Goal: Task Accomplishment & Management: Use online tool/utility

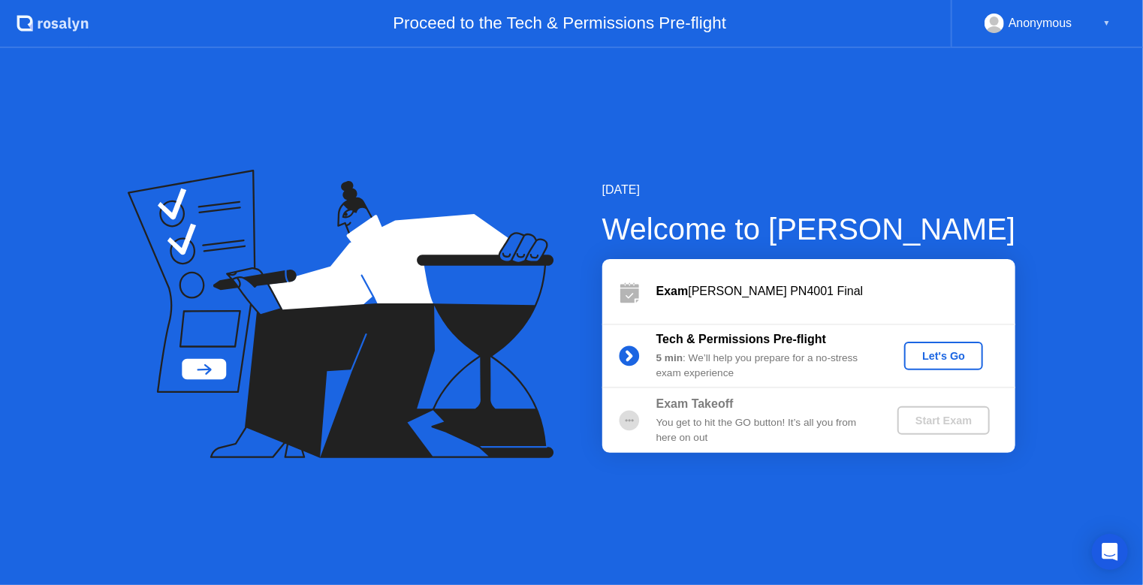
click at [955, 353] on div "Let's Go" at bounding box center [943, 356] width 67 height 12
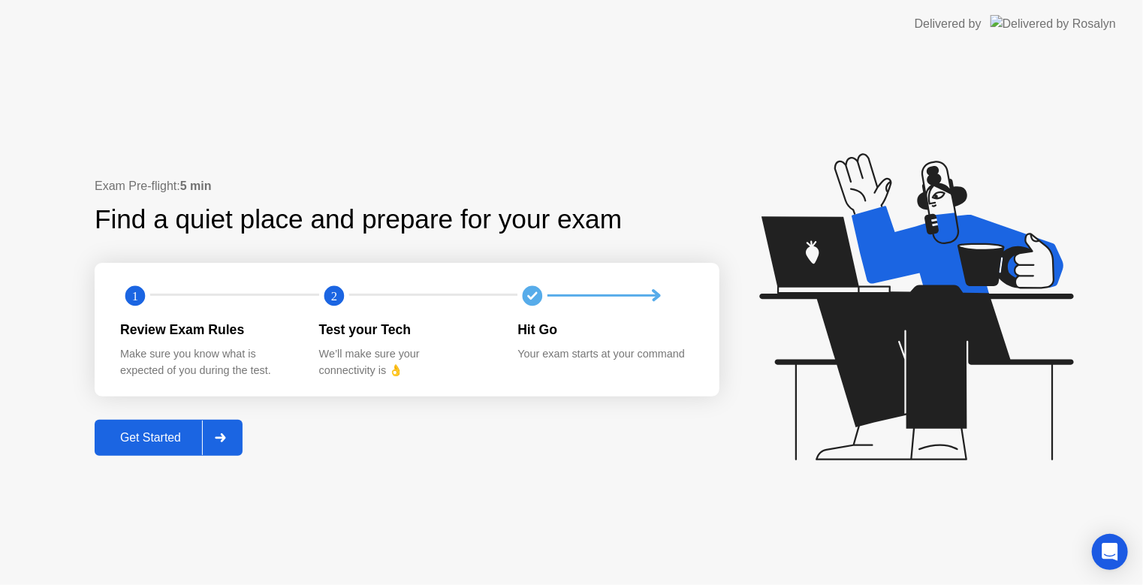
click at [138, 452] on button "Get Started" at bounding box center [169, 438] width 148 height 36
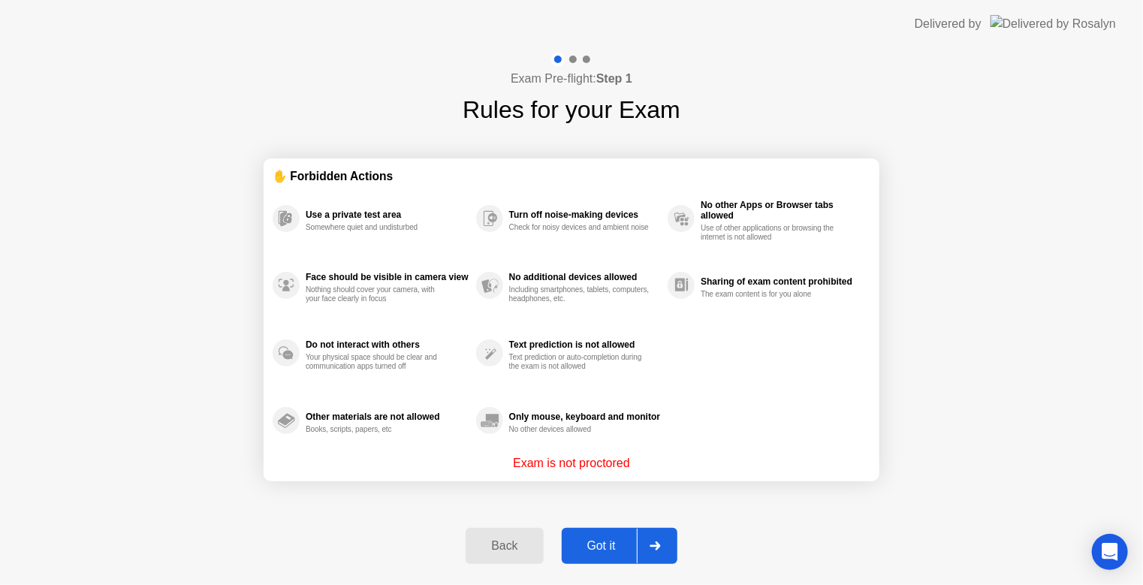
click at [610, 549] on div "Got it" at bounding box center [601, 546] width 71 height 14
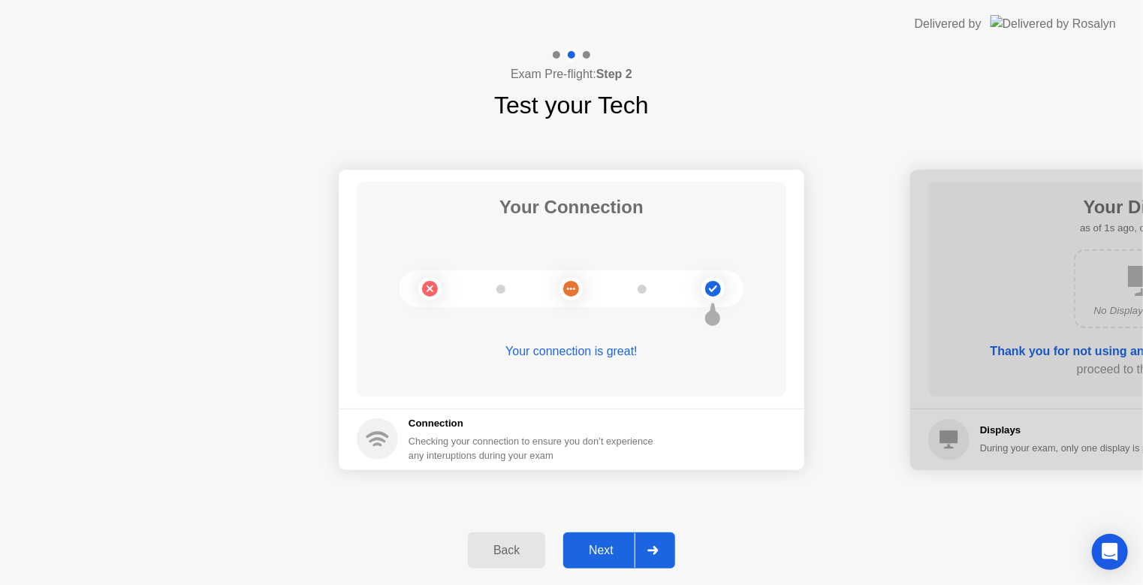
click at [610, 549] on div "Next" at bounding box center [601, 551] width 67 height 14
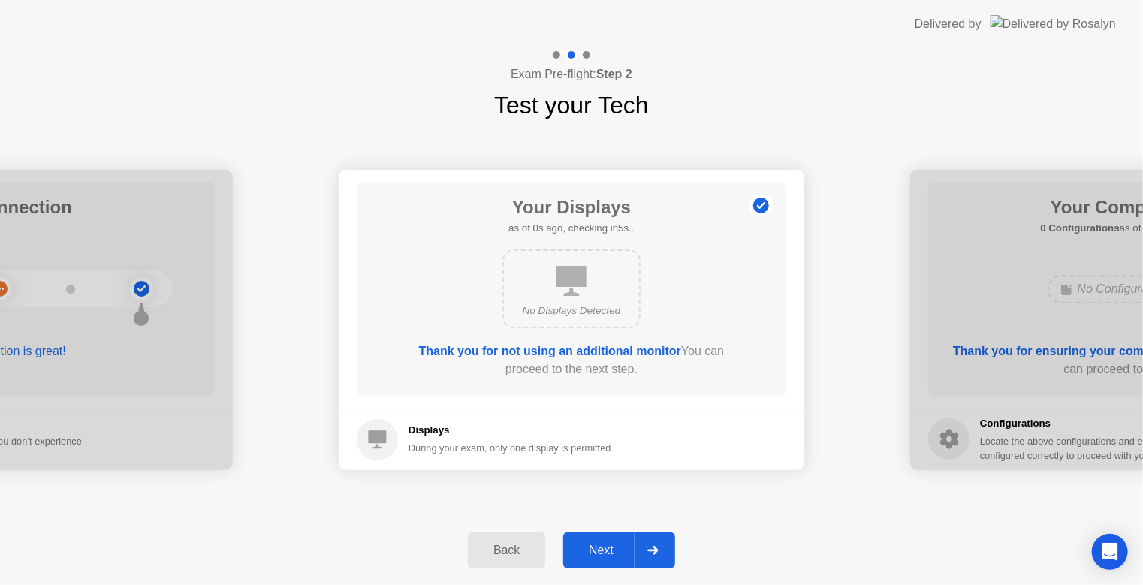
click at [610, 549] on div "Next" at bounding box center [601, 551] width 67 height 14
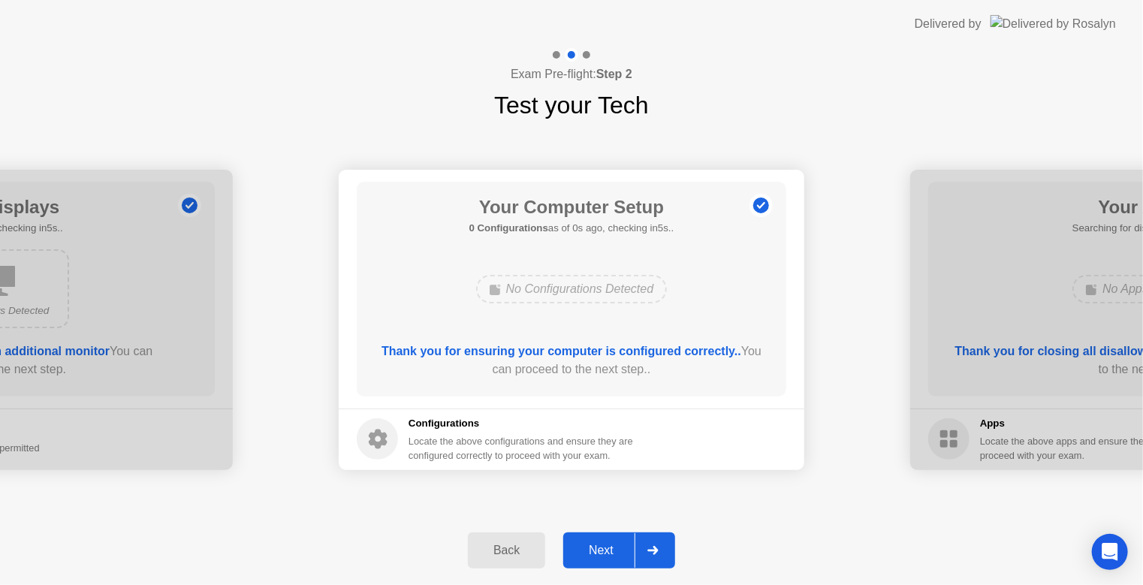
click at [610, 549] on div "Next" at bounding box center [601, 551] width 67 height 14
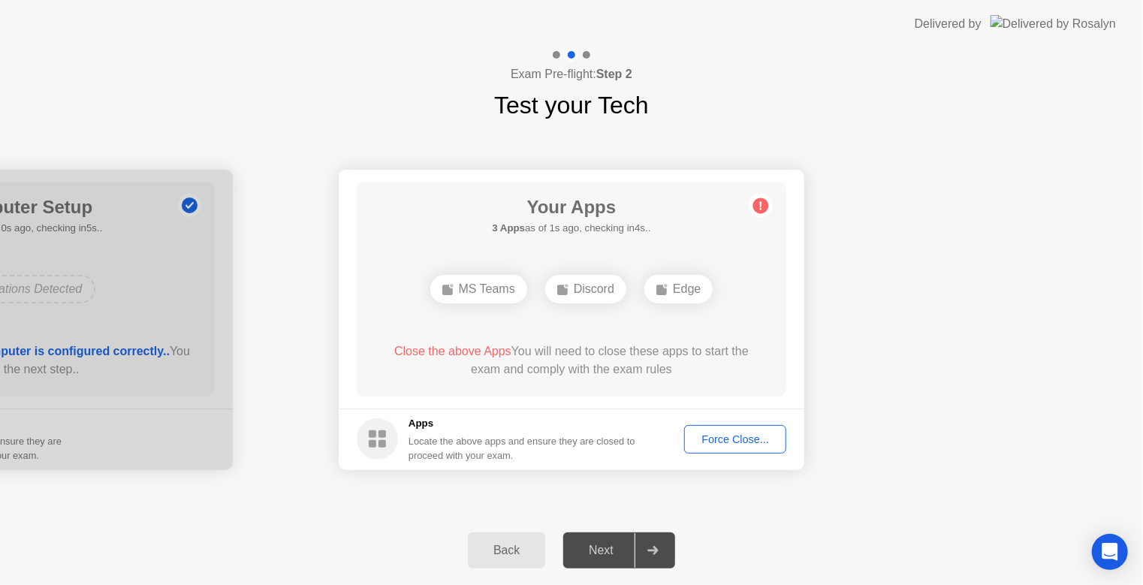
click at [727, 441] on div "Force Close..." at bounding box center [735, 439] width 92 height 12
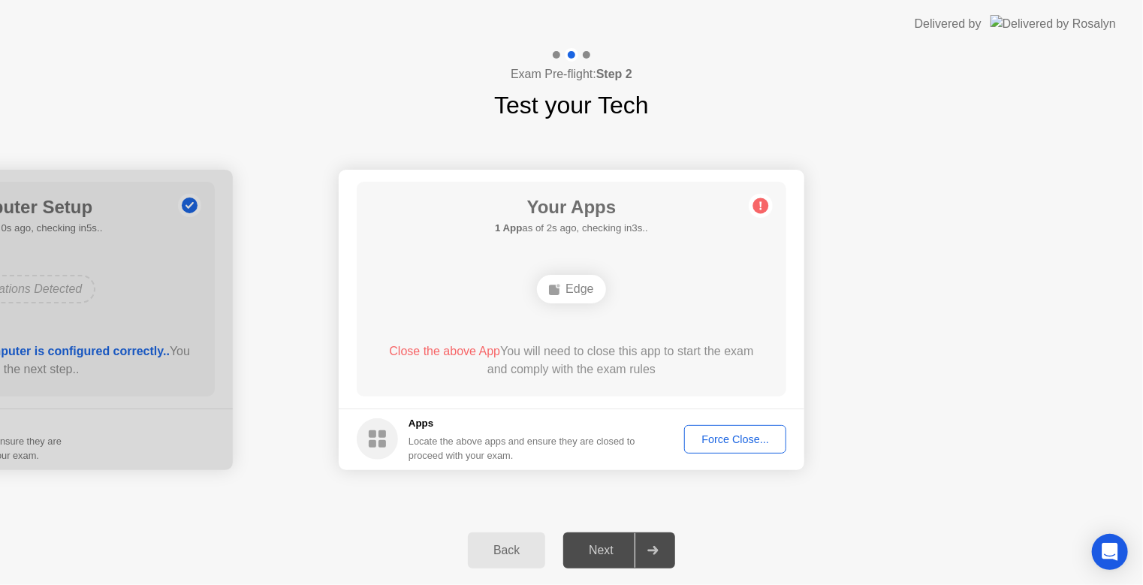
click at [766, 438] on div "Force Close..." at bounding box center [735, 439] width 92 height 12
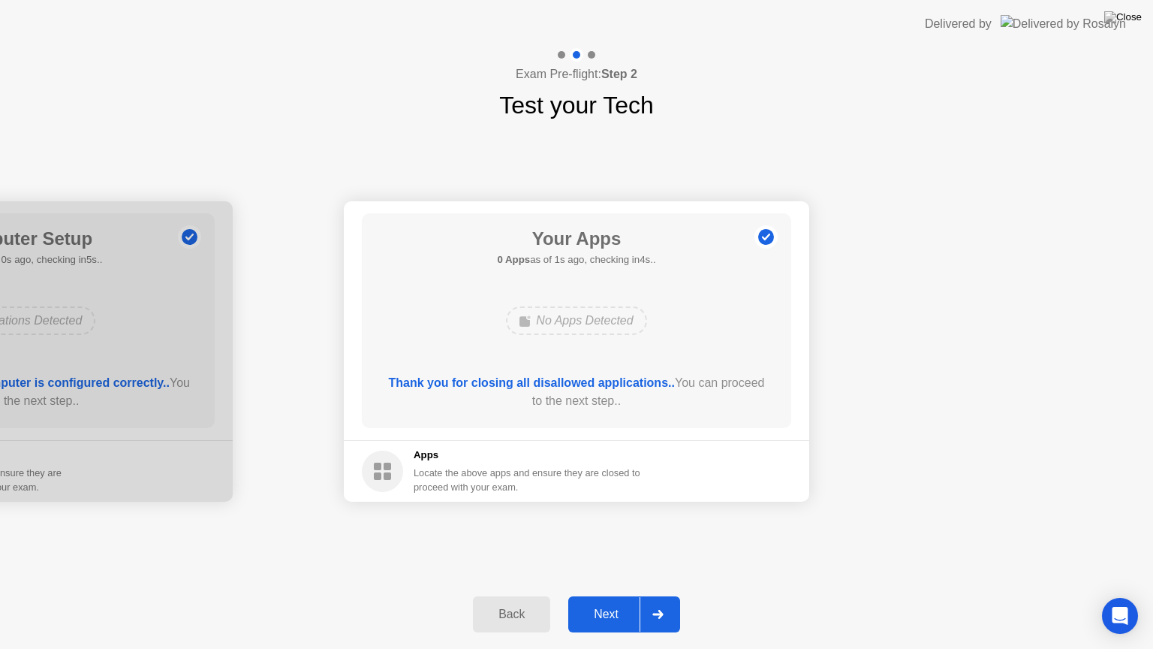
click at [601, 584] on div "Next" at bounding box center [606, 614] width 67 height 14
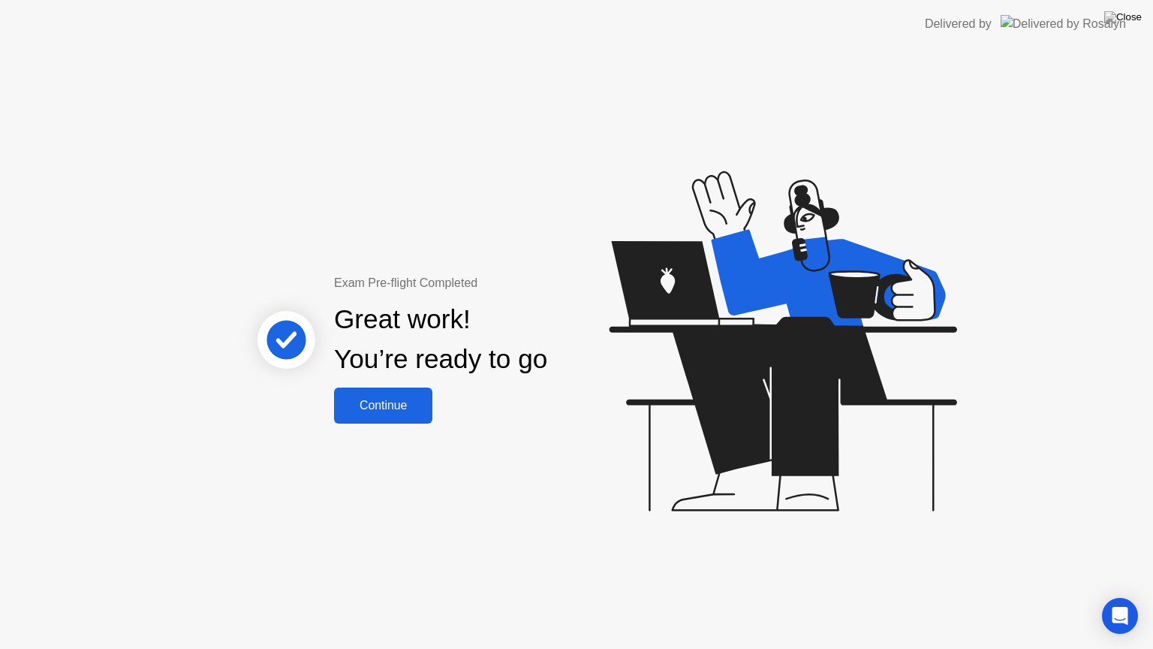
click at [383, 408] on div "Continue" at bounding box center [383, 406] width 89 height 14
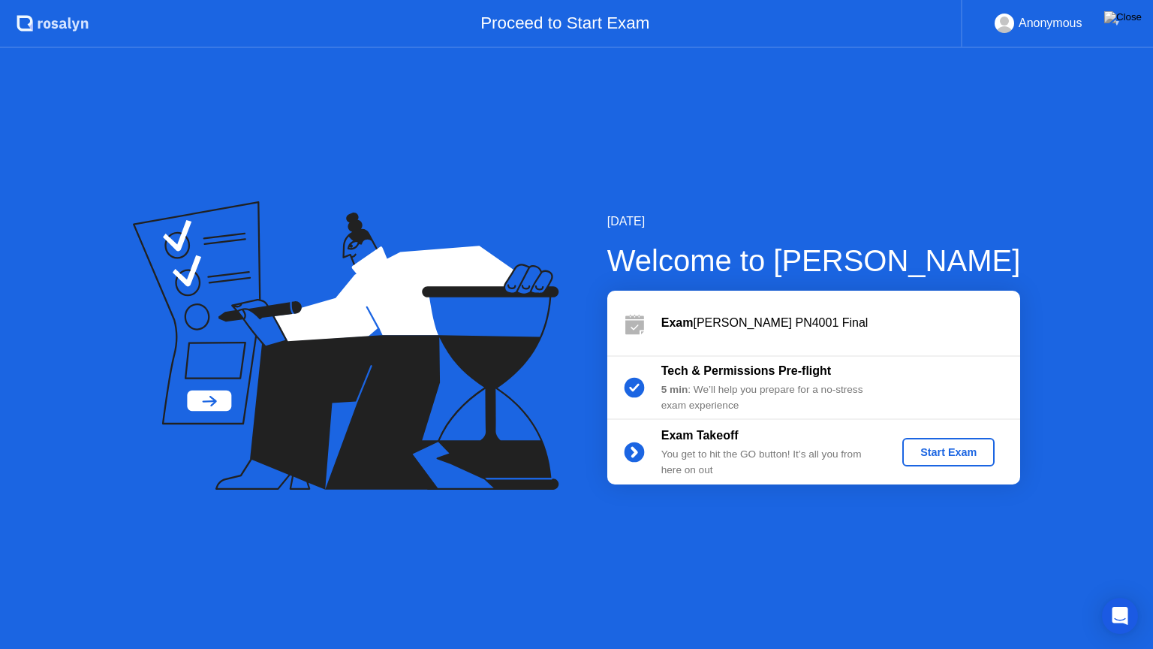
click at [953, 454] on div "Start Exam" at bounding box center [948, 452] width 80 height 12
